Goal: Task Accomplishment & Management: Manage account settings

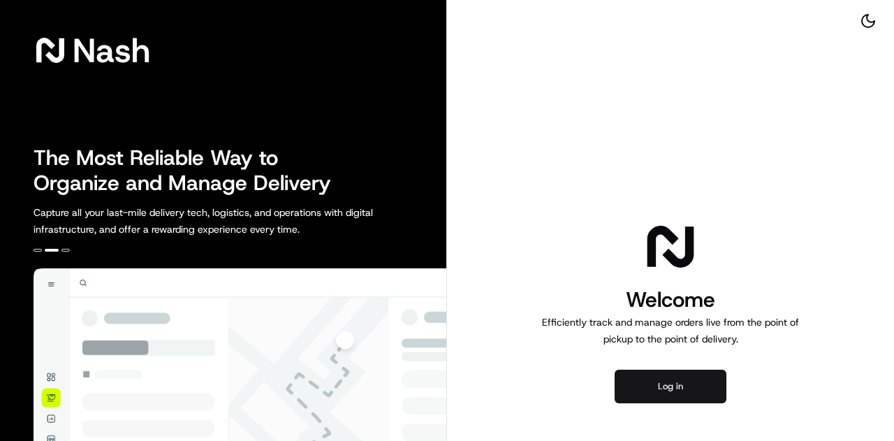
click at [677, 385] on button "Log in" at bounding box center [671, 387] width 112 height 34
